Goal: Task Accomplishment & Management: Complete application form

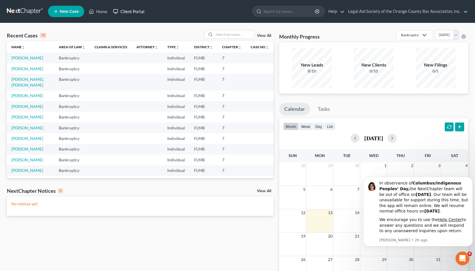
click at [133, 12] on link "Client Portal" at bounding box center [128, 11] width 37 height 10
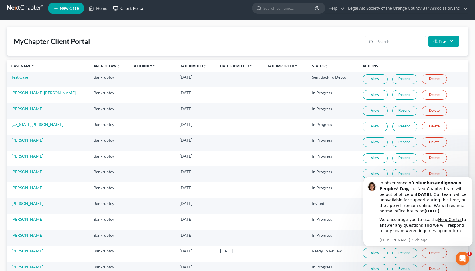
scroll to position [2, 0]
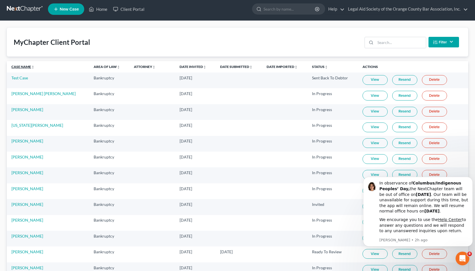
click at [29, 67] on link "Case Name unfold_more expand_more expand_less" at bounding box center [22, 67] width 23 height 4
click at [237, 128] on link "View" at bounding box center [375, 128] width 25 height 10
click at [27, 123] on link "[PERSON_NAME]" at bounding box center [27, 125] width 32 height 5
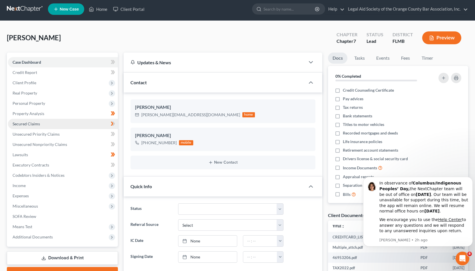
scroll to position [124, 0]
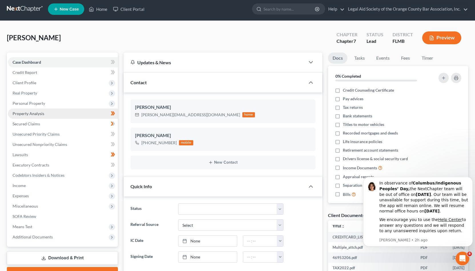
click at [59, 116] on link "Property Analysis" at bounding box center [63, 114] width 110 height 10
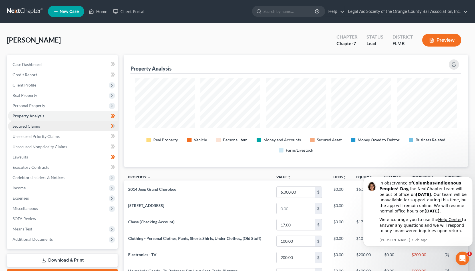
click at [58, 127] on link "Secured Claims" at bounding box center [63, 126] width 110 height 10
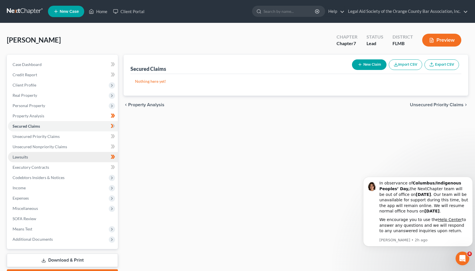
click at [64, 155] on link "Lawsuits" at bounding box center [63, 157] width 110 height 10
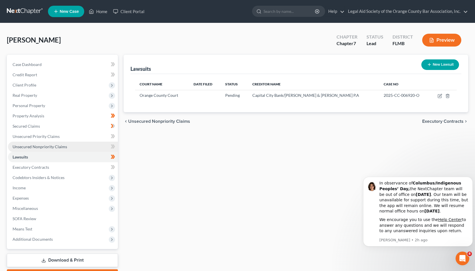
click at [67, 147] on link "Unsecured Nonpriority Claims" at bounding box center [63, 147] width 110 height 10
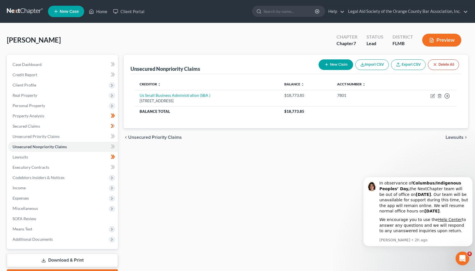
scroll to position [32, 0]
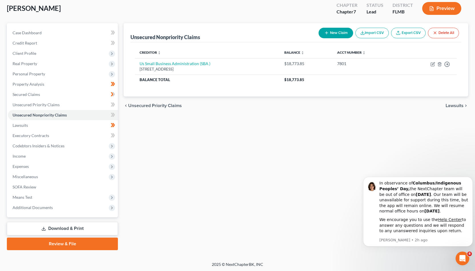
click at [88, 225] on link "Download & Print" at bounding box center [62, 228] width 111 height 13
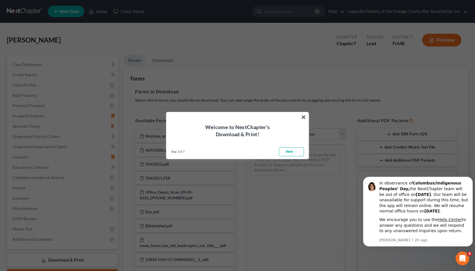
click at [237, 154] on link "Next →" at bounding box center [291, 151] width 25 height 9
select select "0"
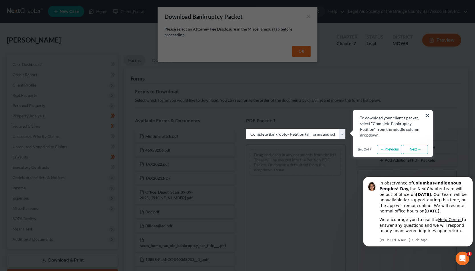
click at [237, 147] on link "Next →" at bounding box center [415, 149] width 25 height 9
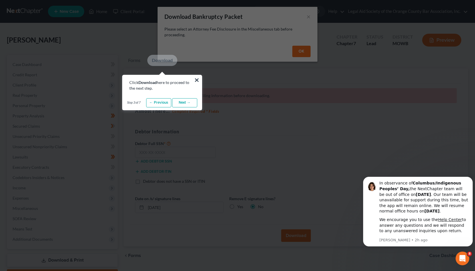
click at [185, 102] on link "Next →" at bounding box center [184, 102] width 25 height 9
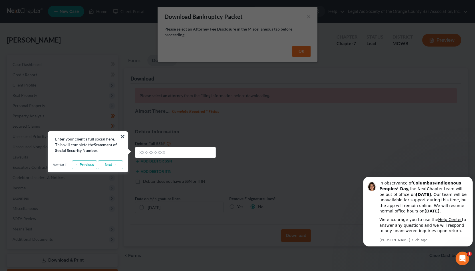
click at [112, 164] on link "Next →" at bounding box center [110, 165] width 25 height 9
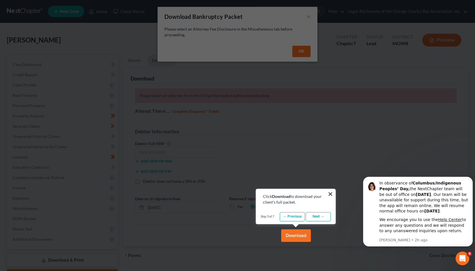
click at [237, 219] on link "Next →" at bounding box center [318, 216] width 25 height 9
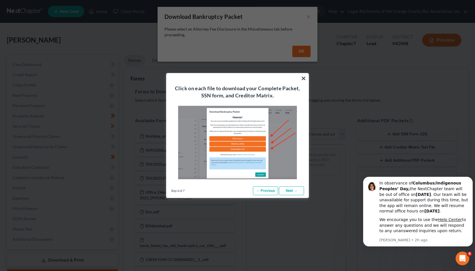
click at [237, 187] on link "Next →" at bounding box center [291, 190] width 25 height 9
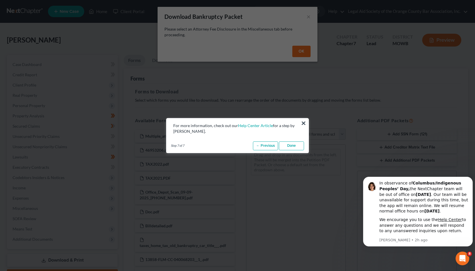
click at [237, 146] on link "Done" at bounding box center [291, 145] width 25 height 9
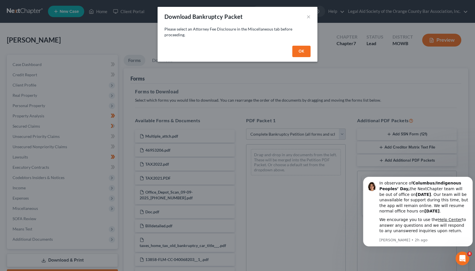
click at [237, 51] on button "OK" at bounding box center [302, 51] width 18 height 11
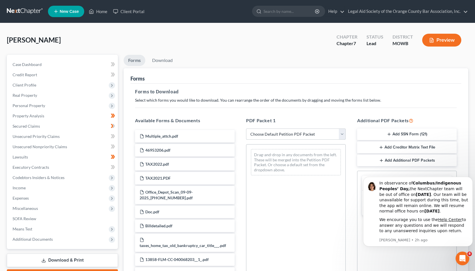
select select "0"
click option "Complete Bankruptcy Petition (all forms and schedules)" at bounding box center [0, 0] width 0 height 0
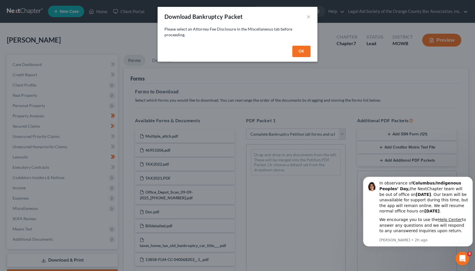
click at [237, 51] on button "OK" at bounding box center [302, 51] width 18 height 11
select select
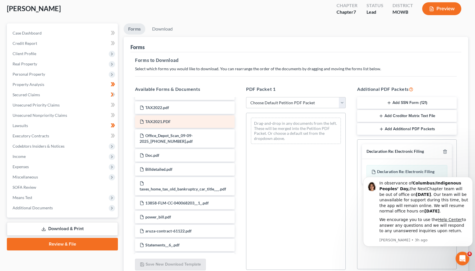
scroll to position [25, 0]
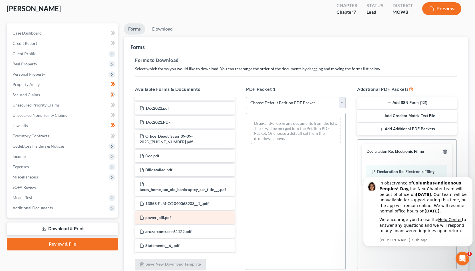
click at [182, 213] on div "power_bill.pdf" at bounding box center [185, 217] width 100 height 13
click at [182, 216] on div "power_bill.pdf" at bounding box center [185, 217] width 100 height 13
click at [161, 219] on span "power_bill.pdf" at bounding box center [158, 217] width 26 height 5
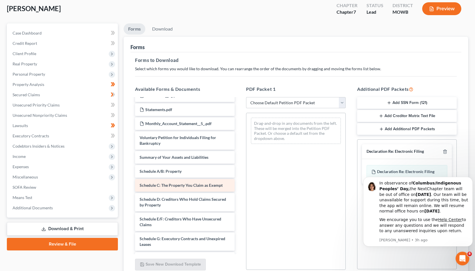
scroll to position [245, 0]
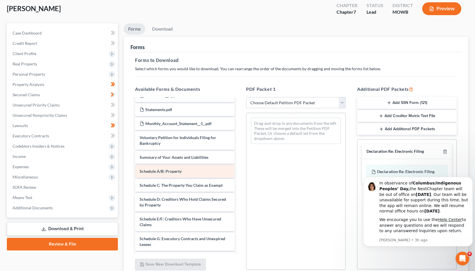
click at [195, 172] on div "Schedule A/B: Property" at bounding box center [185, 171] width 100 height 13
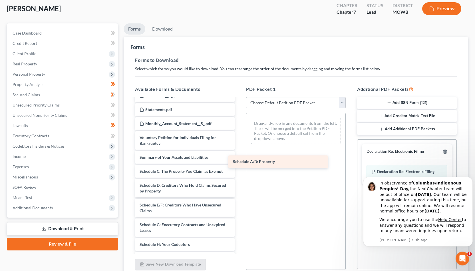
drag, startPoint x: 194, startPoint y: 171, endPoint x: 287, endPoint y: 163, distance: 93.5
click at [237, 163] on div "Schedule A/B: Property Multiple_attch.pdf 46953206.pdf TAX2022.pdf TAX2021.PDF …" at bounding box center [185, 136] width 109 height 565
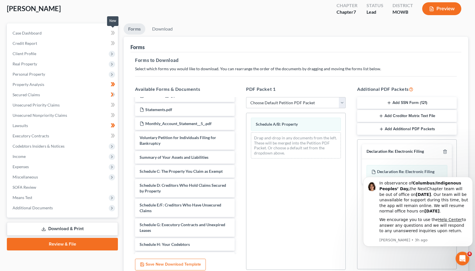
click at [112, 33] on icon at bounding box center [112, 33] width 3 height 4
click at [90, 33] on link "Case Dashboard" at bounding box center [63, 33] width 110 height 10
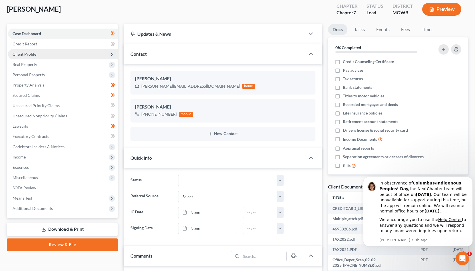
click at [44, 54] on span "Client Profile" at bounding box center [63, 54] width 110 height 10
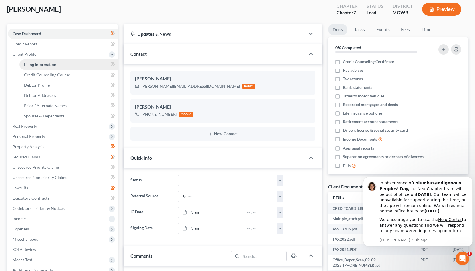
click at [50, 65] on span "Filing Information" at bounding box center [40, 64] width 32 height 5
select select "1"
select select "0"
select select "9"
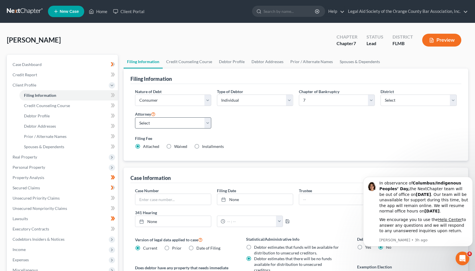
click at [237, 142] on div "Filing Fee Attached Waived Waived Installments Installments" at bounding box center [296, 142] width 322 height 14
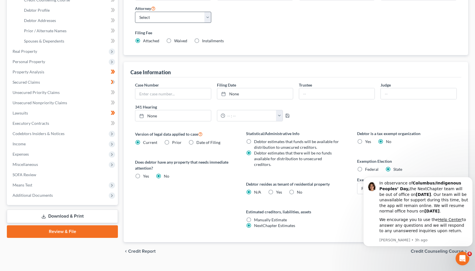
scroll to position [110, 0]
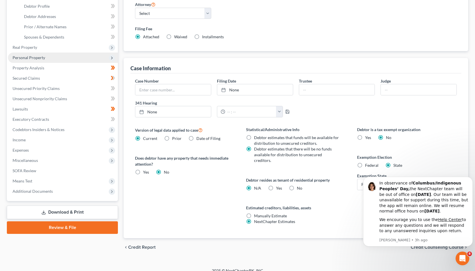
click at [18, 56] on span "Personal Property" at bounding box center [29, 57] width 33 height 5
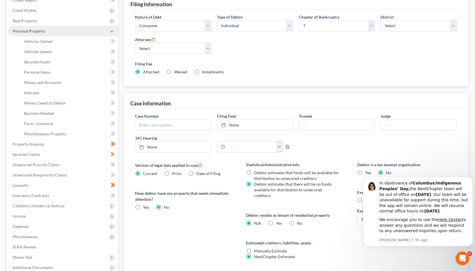
scroll to position [74, 0]
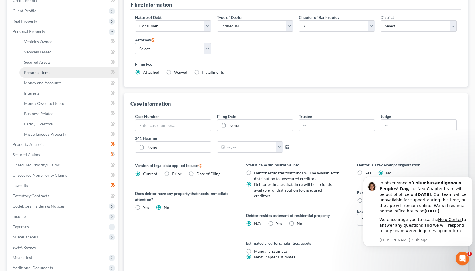
click at [36, 71] on span "Personal Items" at bounding box center [37, 72] width 26 height 5
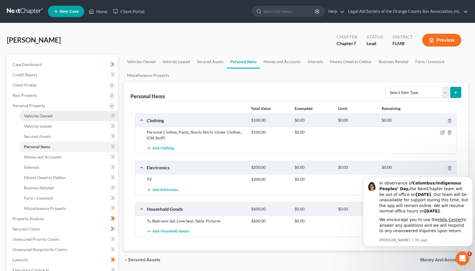
click at [47, 115] on span "Vehicles Owned" at bounding box center [38, 115] width 29 height 5
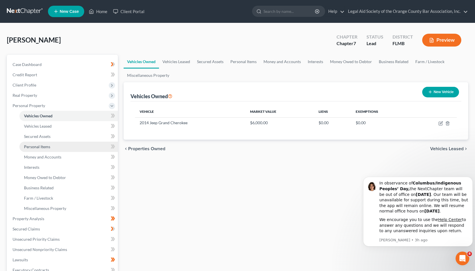
click at [41, 148] on span "Personal Items" at bounding box center [37, 146] width 26 height 5
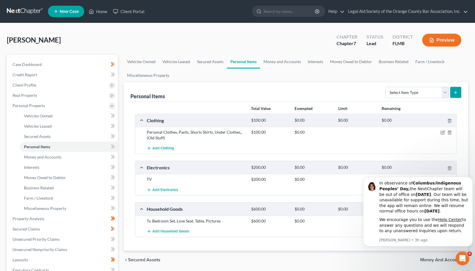
scroll to position [19, 0]
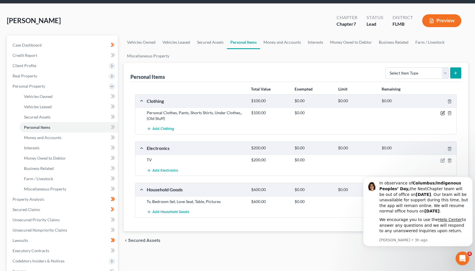
click at [237, 112] on icon "button" at bounding box center [443, 112] width 3 height 3
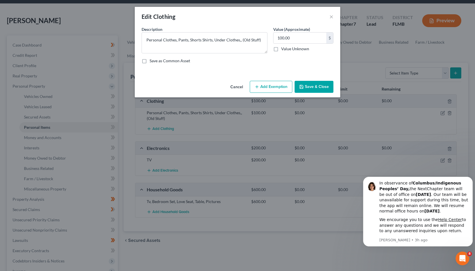
click at [237, 86] on button "Add Exemption" at bounding box center [271, 87] width 43 height 12
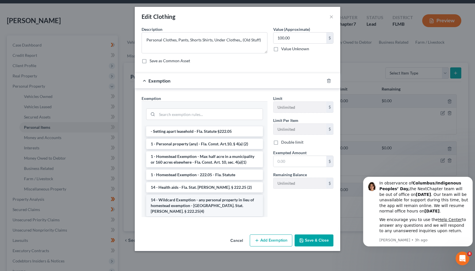
scroll to position [71, 0]
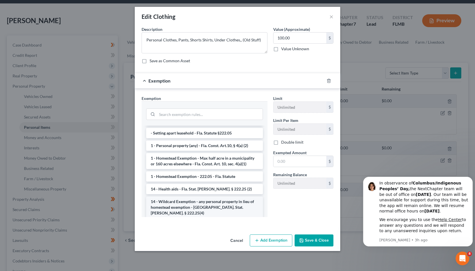
click at [237, 203] on li "14 - Wildcard Exemption - any personal property in lieu of homestead exemption …" at bounding box center [204, 208] width 117 height 22
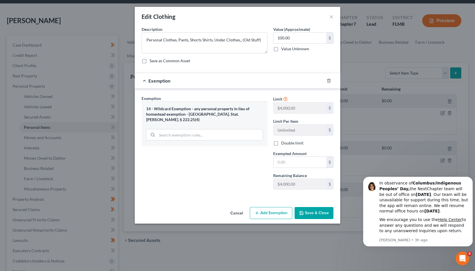
click at [231, 109] on div "14 - Wildcard Exemption - any personal property in lieu of homestead exemption …" at bounding box center [204, 114] width 117 height 16
click at [230, 111] on div "14 - Wildcard Exemption - any personal property in lieu of homestead exemption …" at bounding box center [204, 114] width 117 height 16
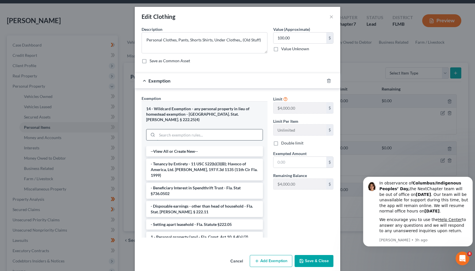
click at [203, 129] on input "search" at bounding box center [210, 134] width 106 height 11
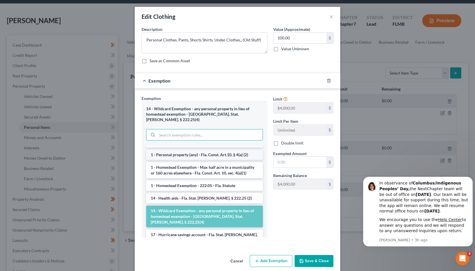
scroll to position [83, 0]
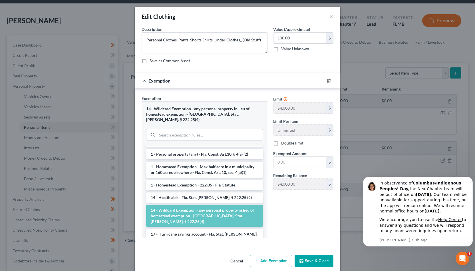
click at [237, 256] on button "Cancel" at bounding box center [237, 261] width 22 height 11
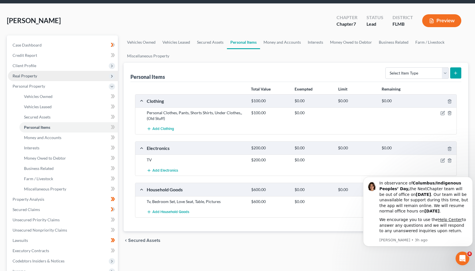
click at [56, 76] on span "Real Property" at bounding box center [63, 76] width 110 height 10
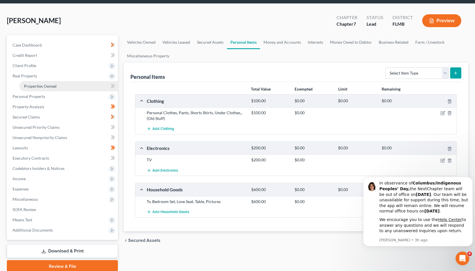
click at [55, 82] on link "Properties Owned" at bounding box center [68, 86] width 99 height 10
